Goal: Information Seeking & Learning: Learn about a topic

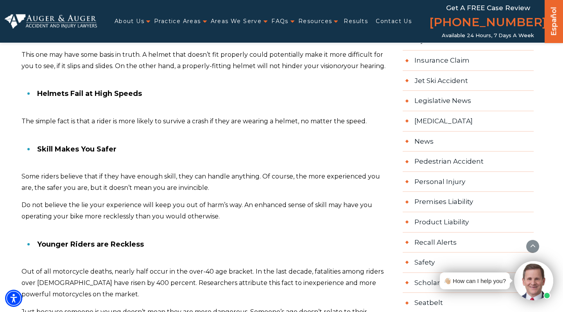
scroll to position [947, 0]
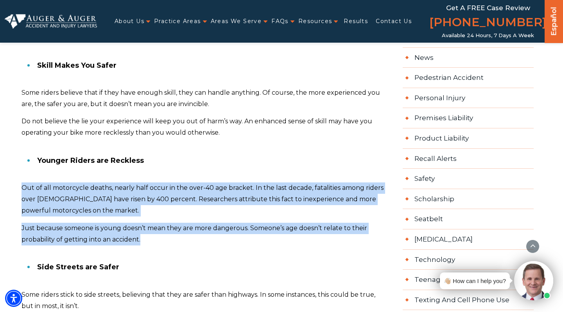
drag, startPoint x: 22, startPoint y: 190, endPoint x: 193, endPoint y: 242, distance: 178.9
copy div "Out of all motorcycle deaths, nearly half occur in the over-40 age bracket. In …"
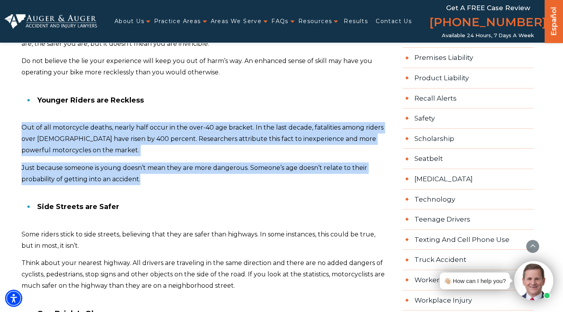
scroll to position [1005, 0]
